Goal: Book appointment/travel/reservation

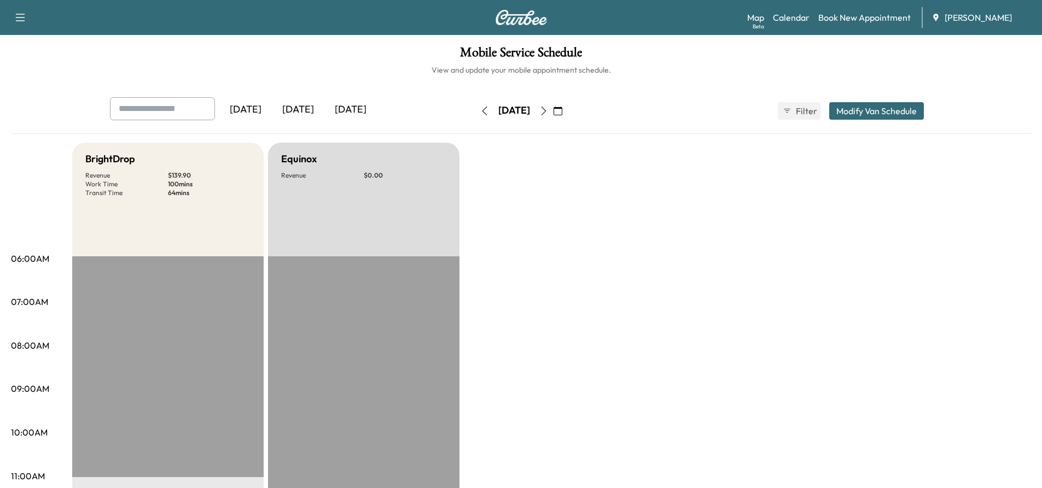
click at [548, 113] on icon "button" at bounding box center [543, 111] width 9 height 9
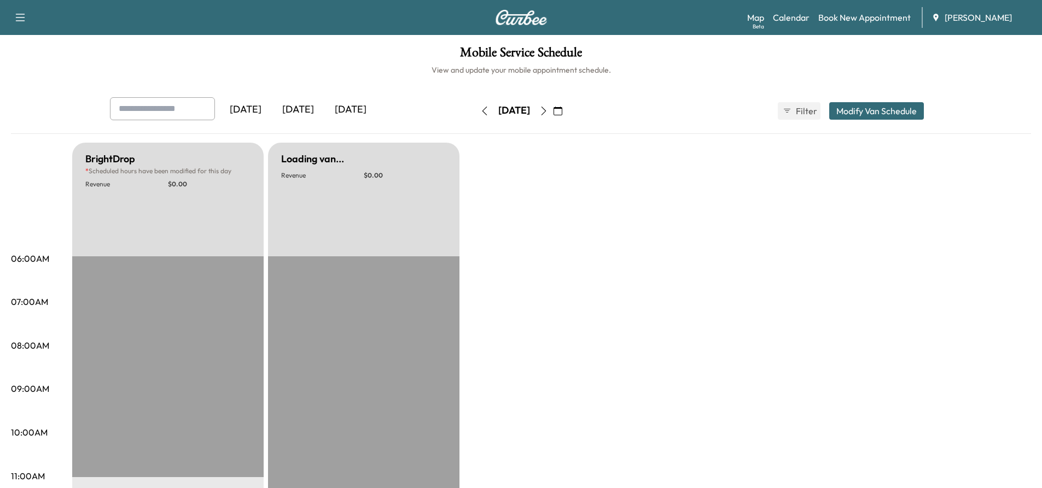
click at [480, 114] on icon "button" at bounding box center [484, 111] width 9 height 9
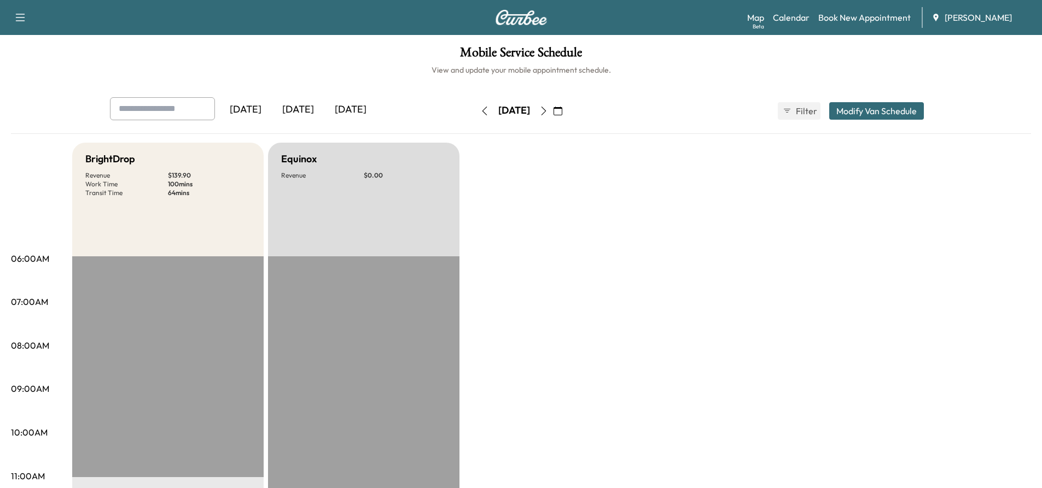
click at [548, 107] on icon "button" at bounding box center [543, 111] width 9 height 9
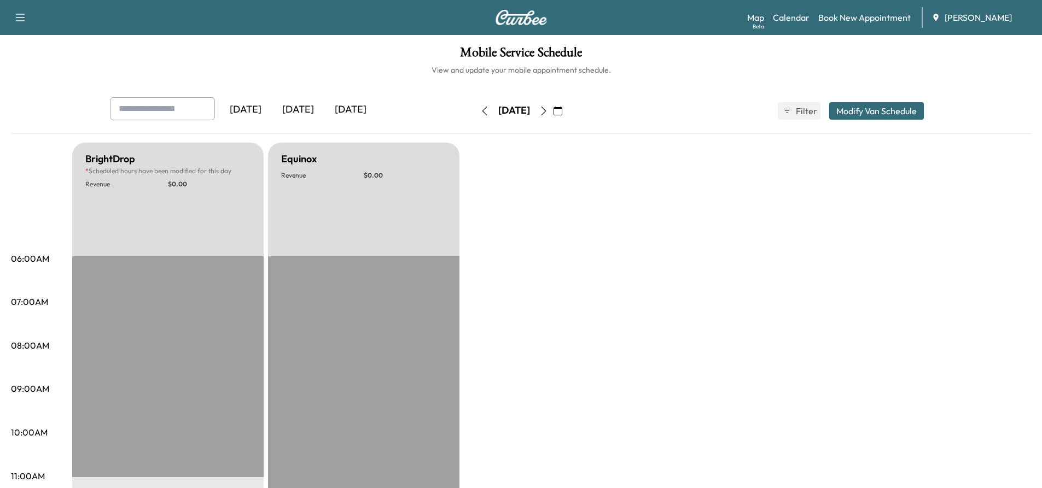
click at [548, 114] on icon "button" at bounding box center [543, 111] width 9 height 9
click at [548, 108] on icon "button" at bounding box center [543, 111] width 9 height 9
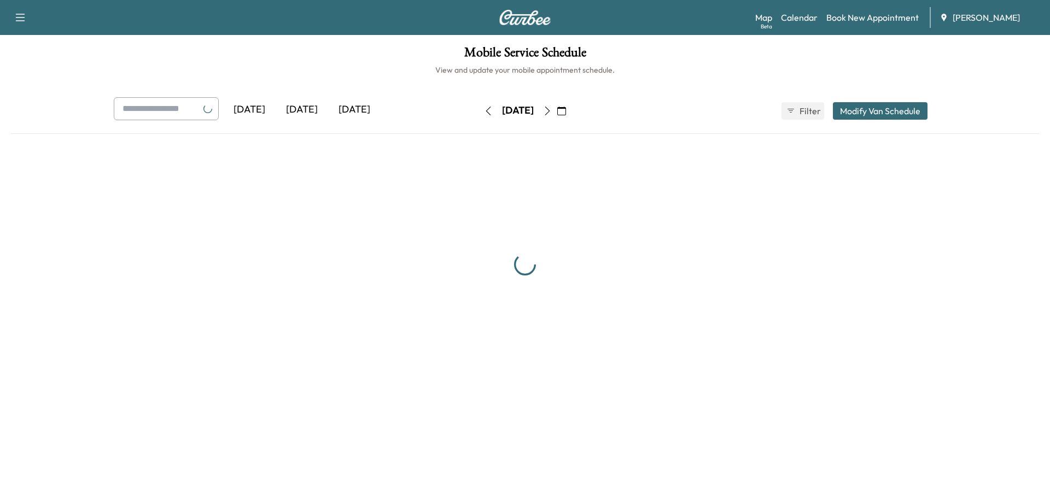
click at [552, 112] on icon "button" at bounding box center [547, 111] width 9 height 9
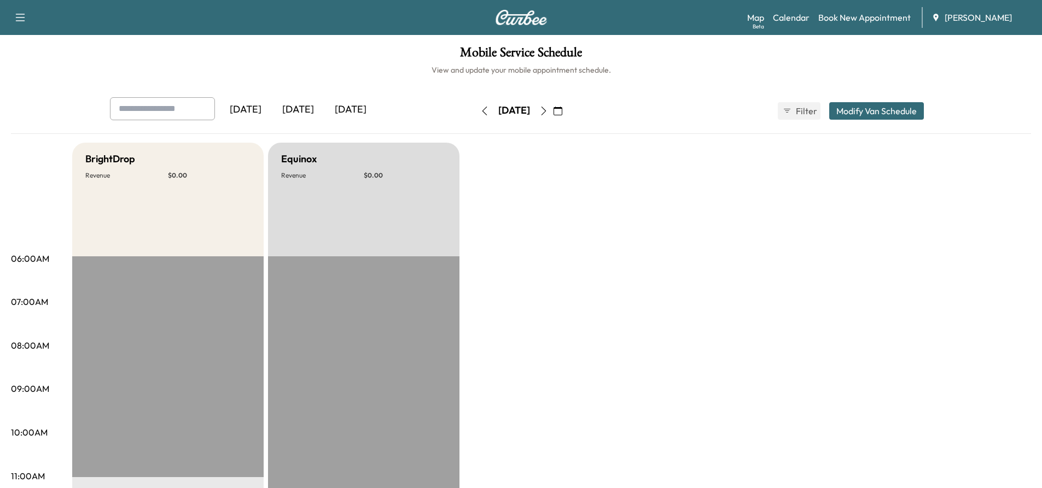
click at [548, 109] on icon "button" at bounding box center [543, 111] width 9 height 9
click at [553, 116] on button "button" at bounding box center [543, 110] width 19 height 17
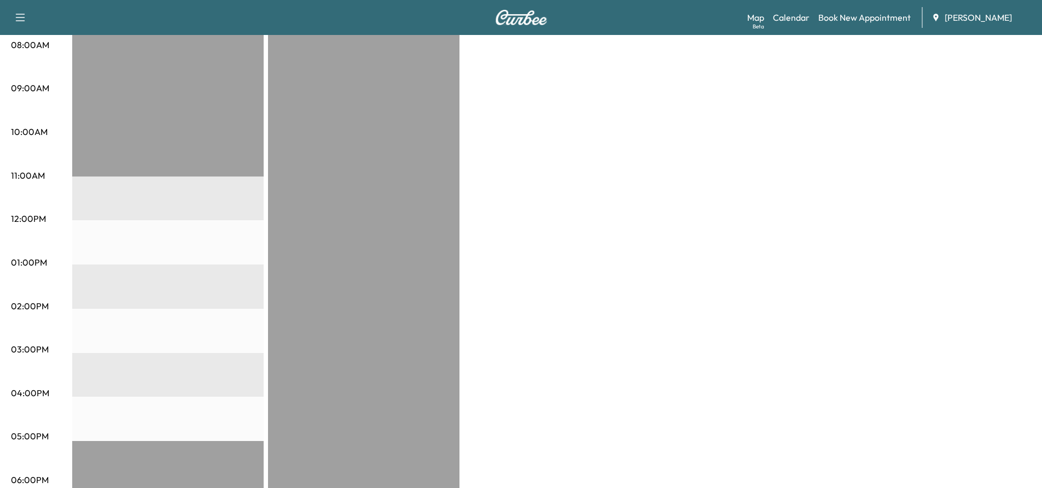
scroll to position [157, 0]
